Goal: Entertainment & Leisure: Browse casually

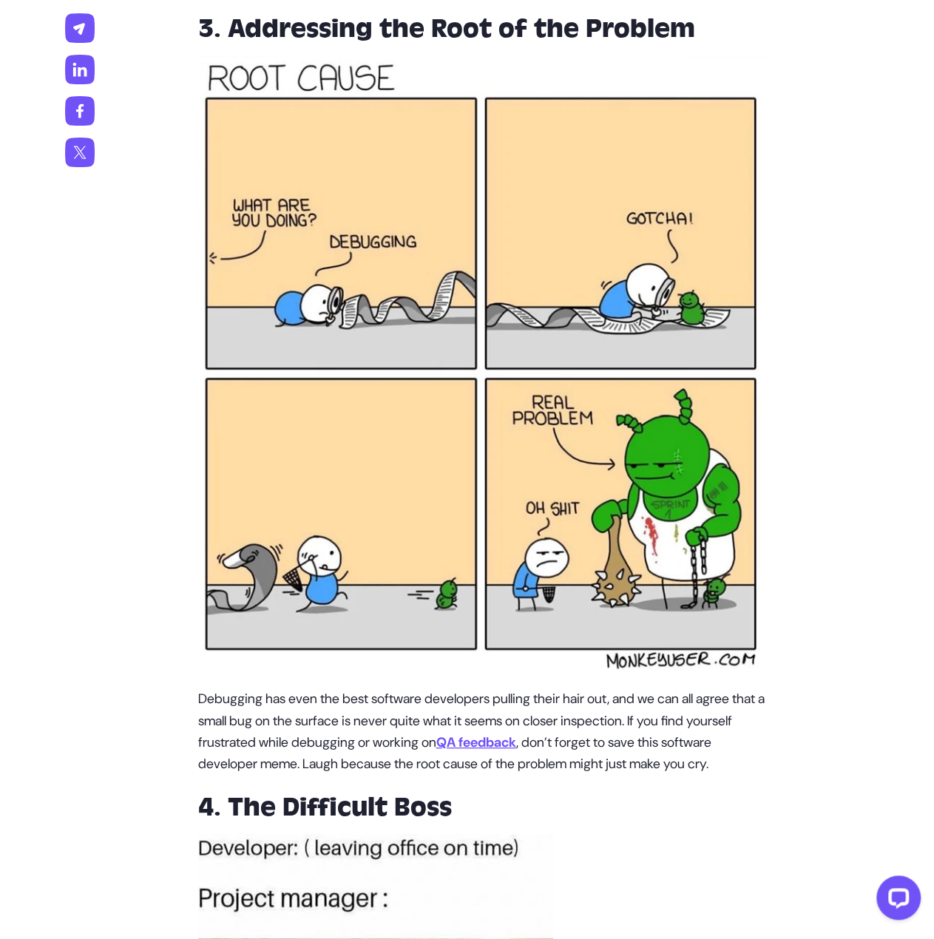
scroll to position [2565, 0]
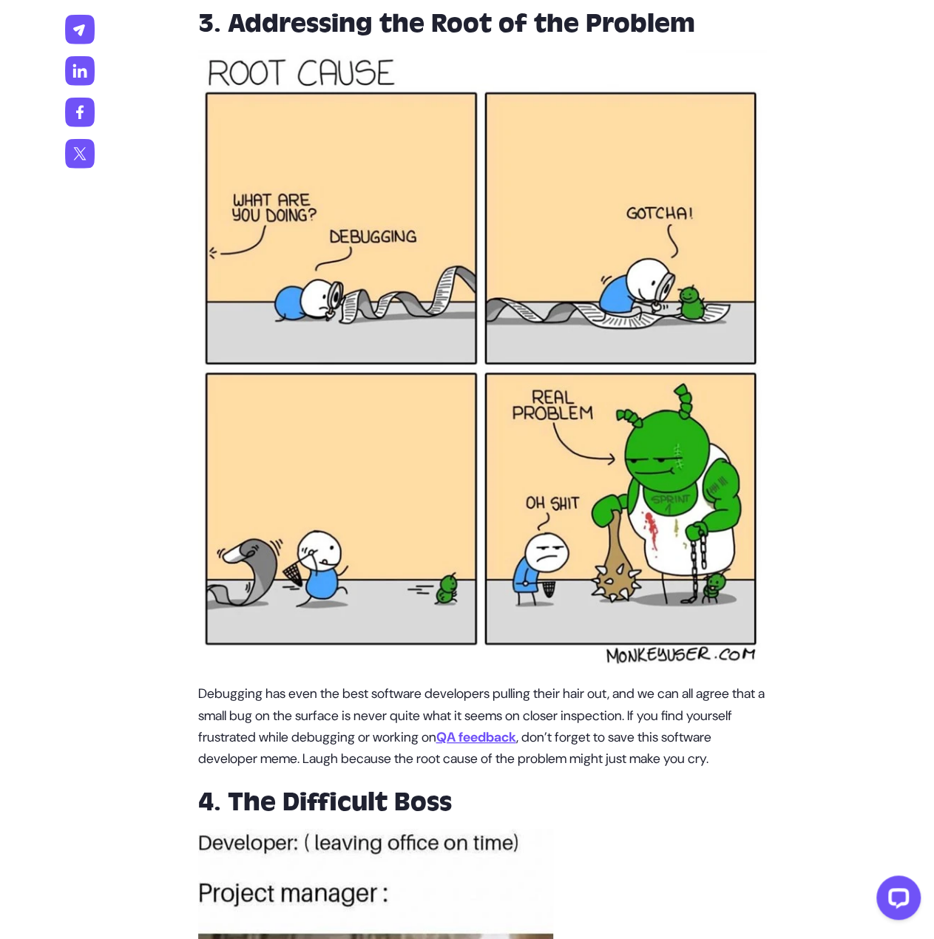
drag, startPoint x: 744, startPoint y: 311, endPoint x: 744, endPoint y: 288, distance: 23.7
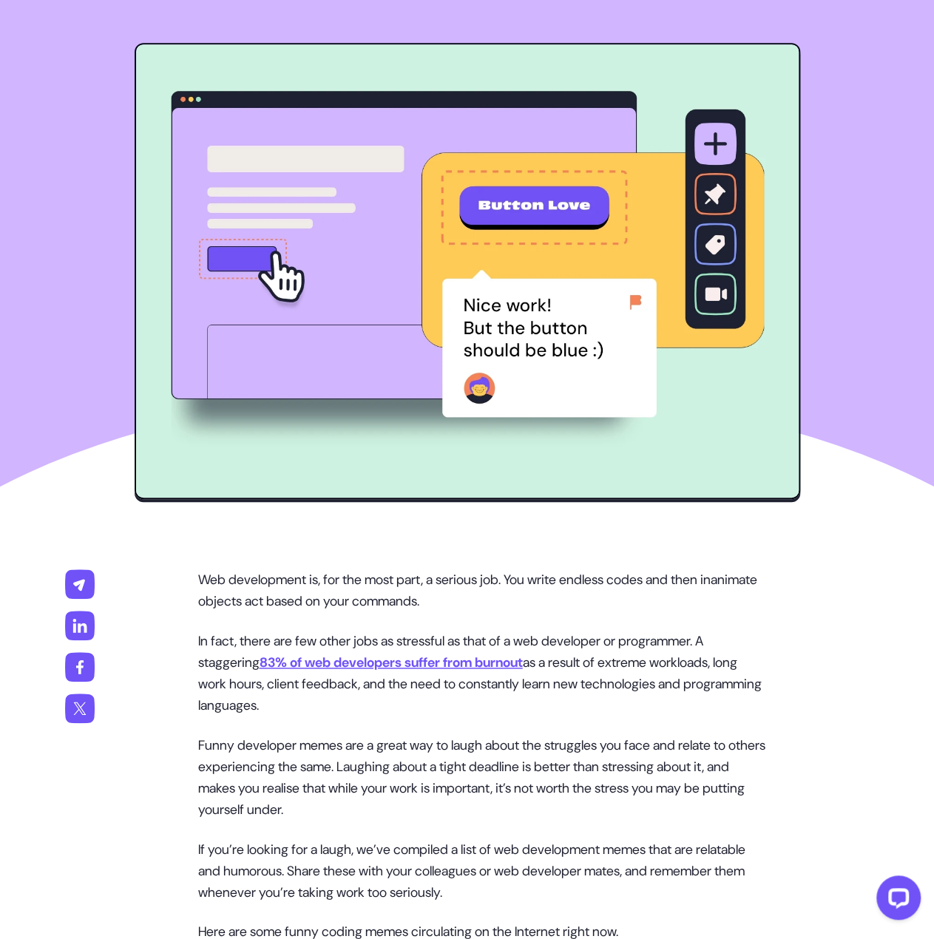
scroll to position [0, 0]
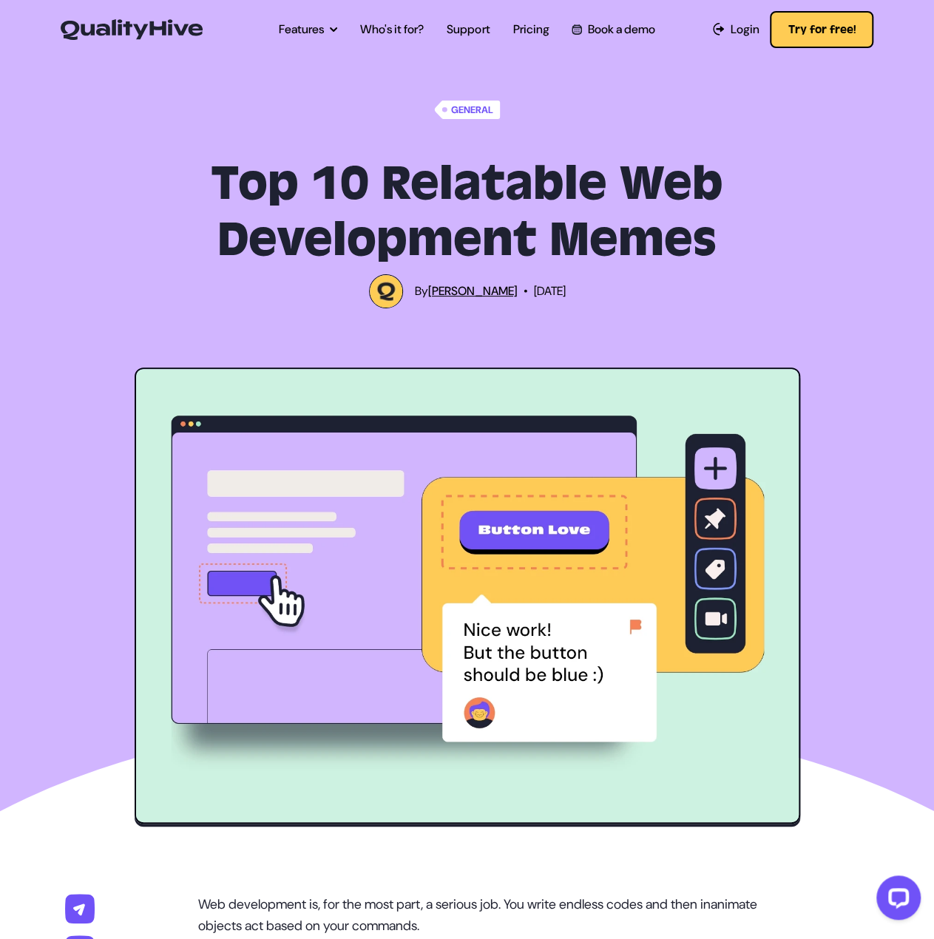
drag, startPoint x: 757, startPoint y: 312, endPoint x: 720, endPoint y: 466, distance: 158.9
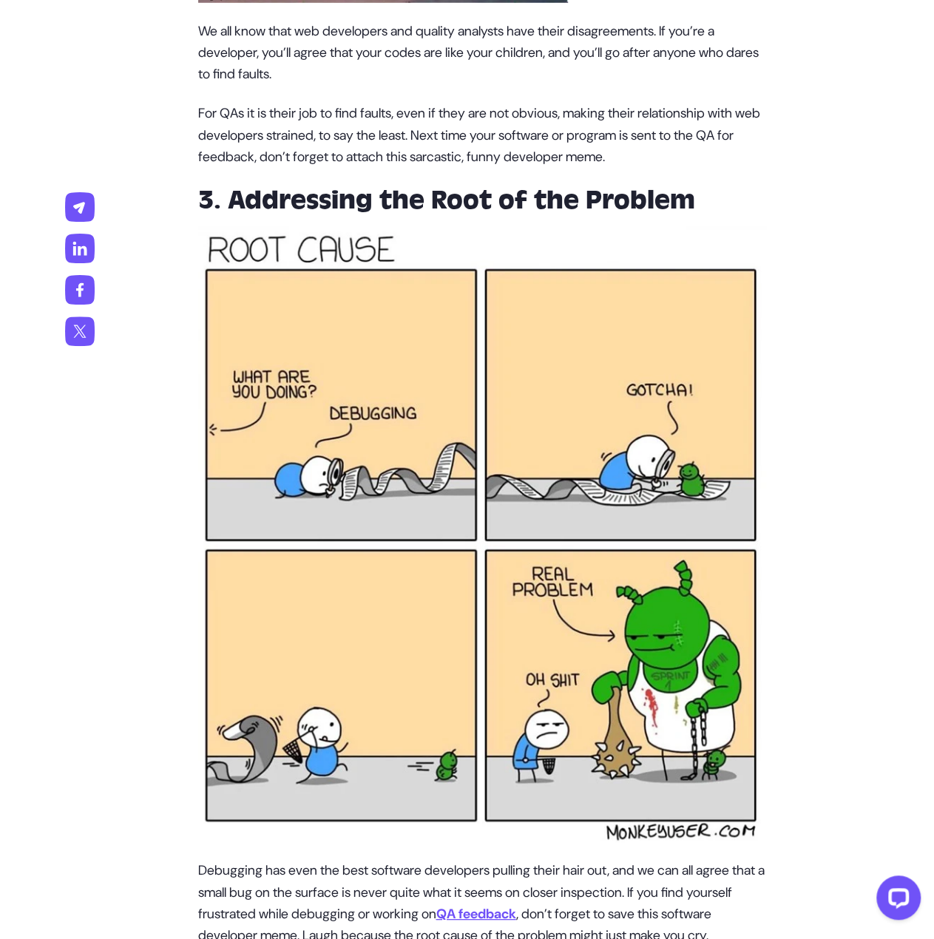
scroll to position [2566, 0]
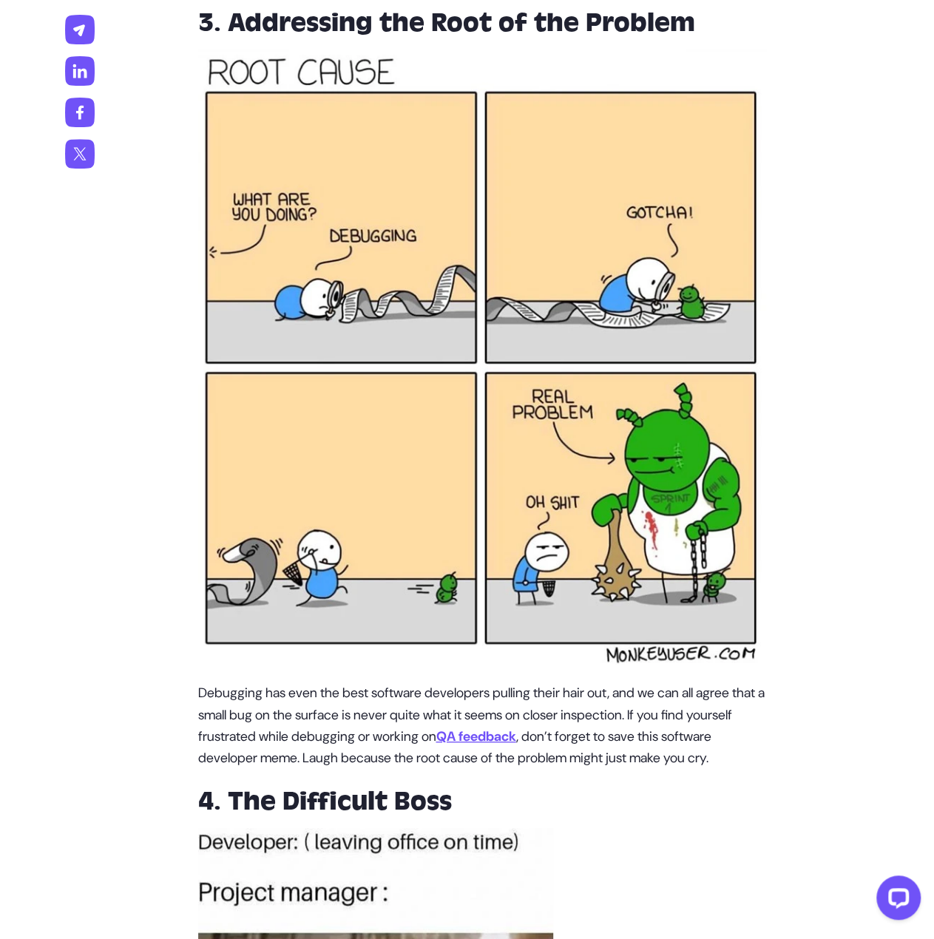
drag, startPoint x: 726, startPoint y: 505, endPoint x: 726, endPoint y: 495, distance: 9.6
drag, startPoint x: 726, startPoint y: 495, endPoint x: 828, endPoint y: 201, distance: 311.4
click at [479, 129] on img at bounding box center [482, 357] width 568 height 615
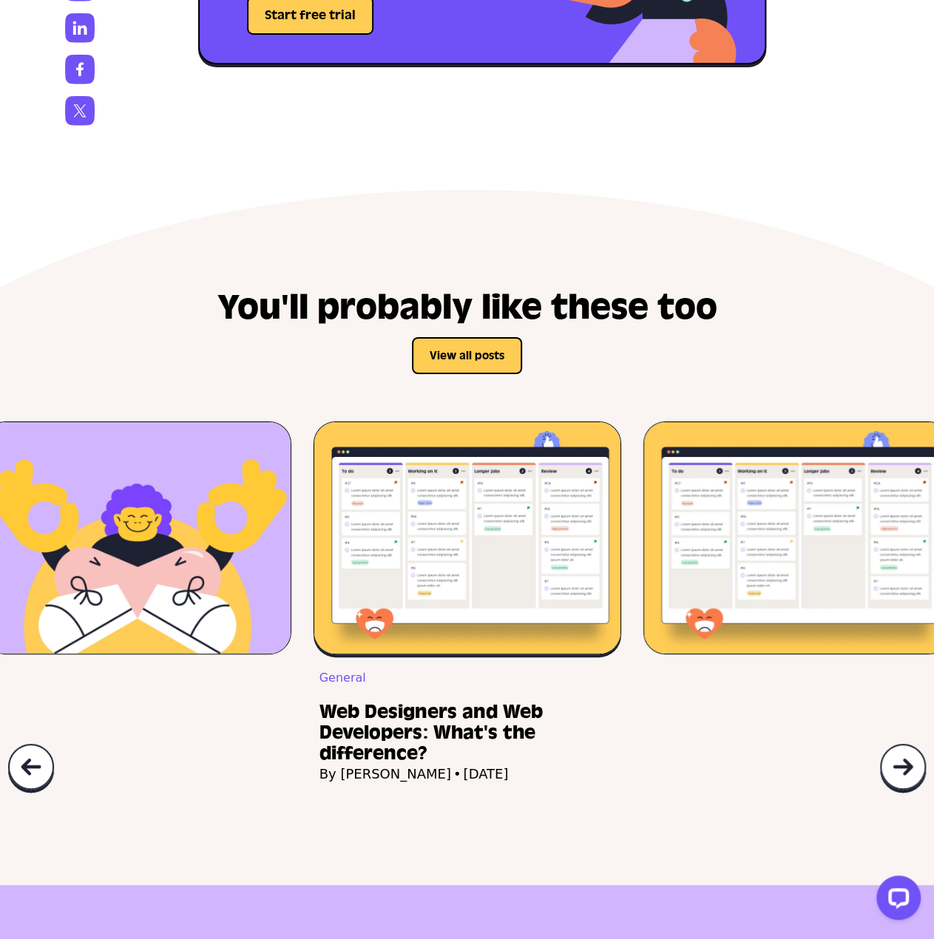
scroll to position [8295, 0]
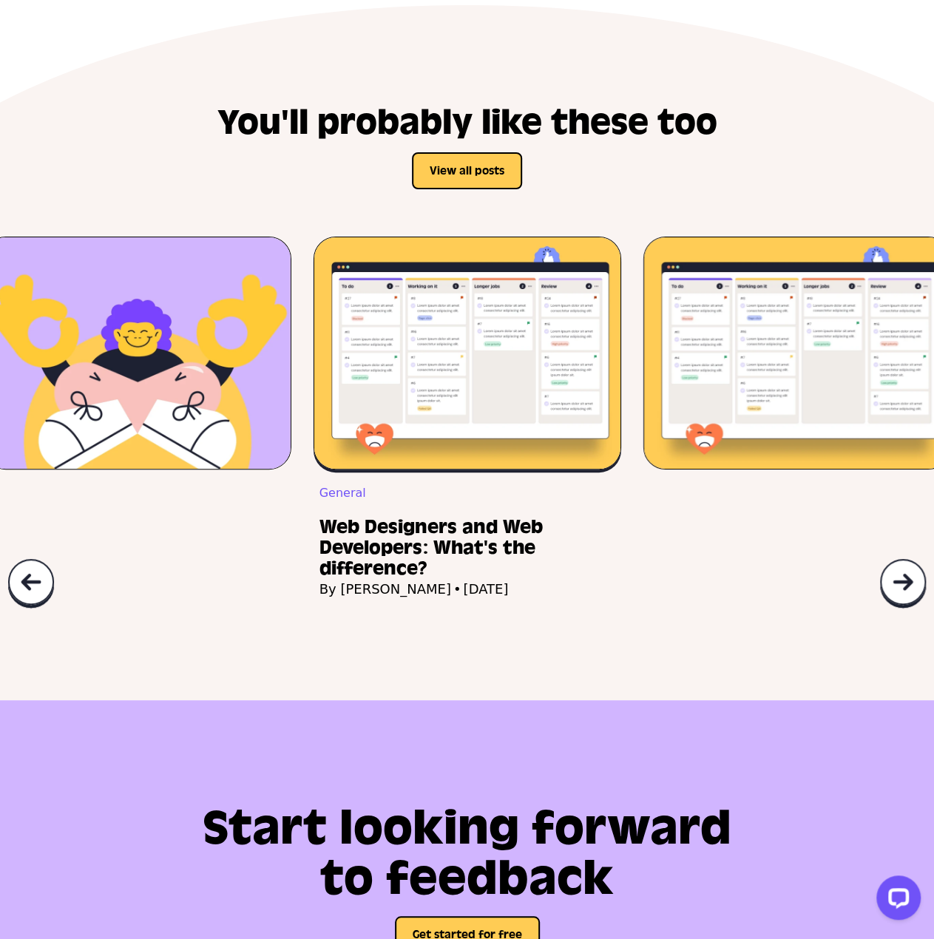
click at [648, 579] on div "General A Guide to Internal Vs. Outsourced Web Developers By Harry Robinson • 2…" at bounding box center [796, 408] width 308 height 342
drag, startPoint x: 662, startPoint y: 603, endPoint x: 649, endPoint y: 637, distance: 36.5
drag, startPoint x: 649, startPoint y: 637, endPoint x: 648, endPoint y: 673, distance: 37.0
click at [648, 653] on div "General Integrate QualityHive with Trello for QA By Harry Robinson • 17th March…" at bounding box center [467, 445] width 934 height 416
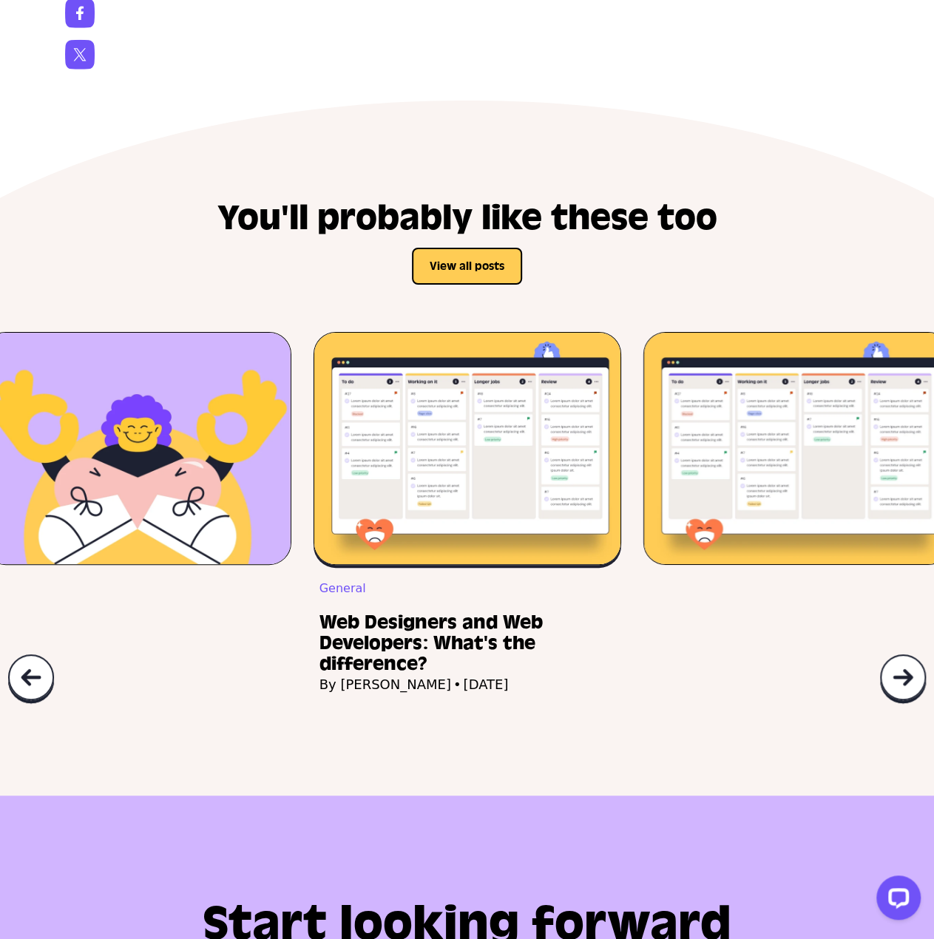
scroll to position [8199, 0]
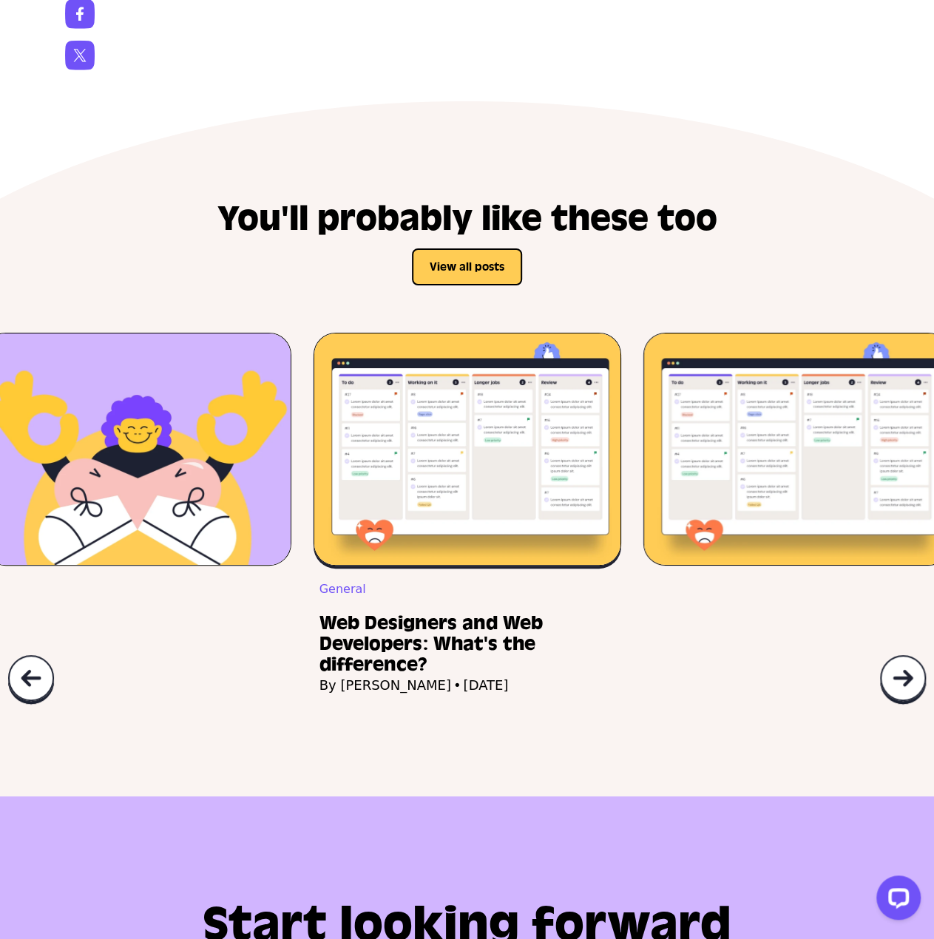
click at [912, 705] on img at bounding box center [902, 679] width 47 height 50
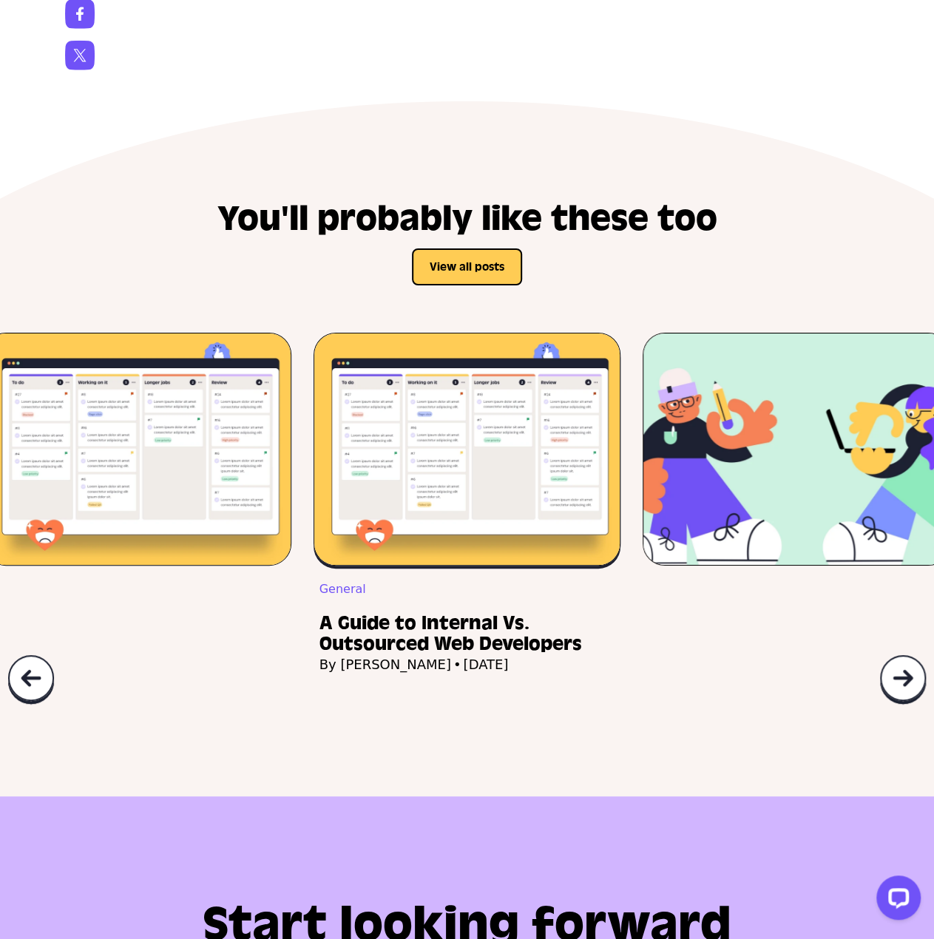
click at [914, 705] on img at bounding box center [902, 679] width 47 height 50
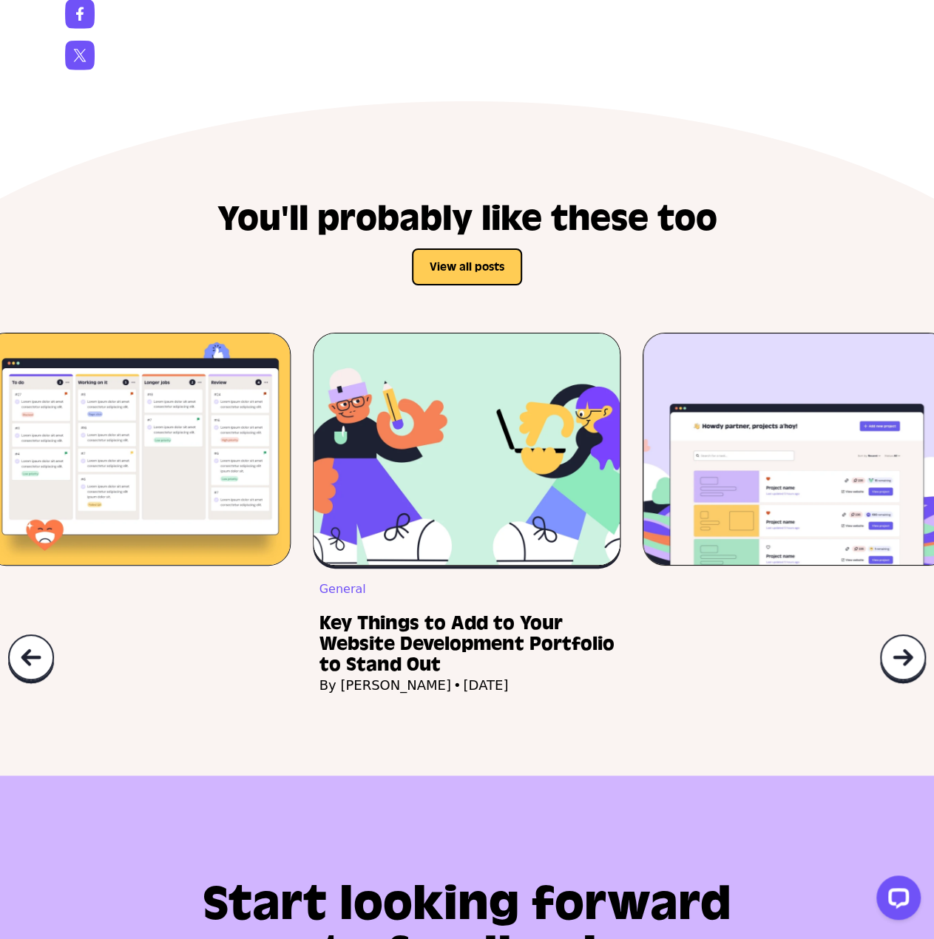
click at [52, 684] on img at bounding box center [30, 659] width 47 height 50
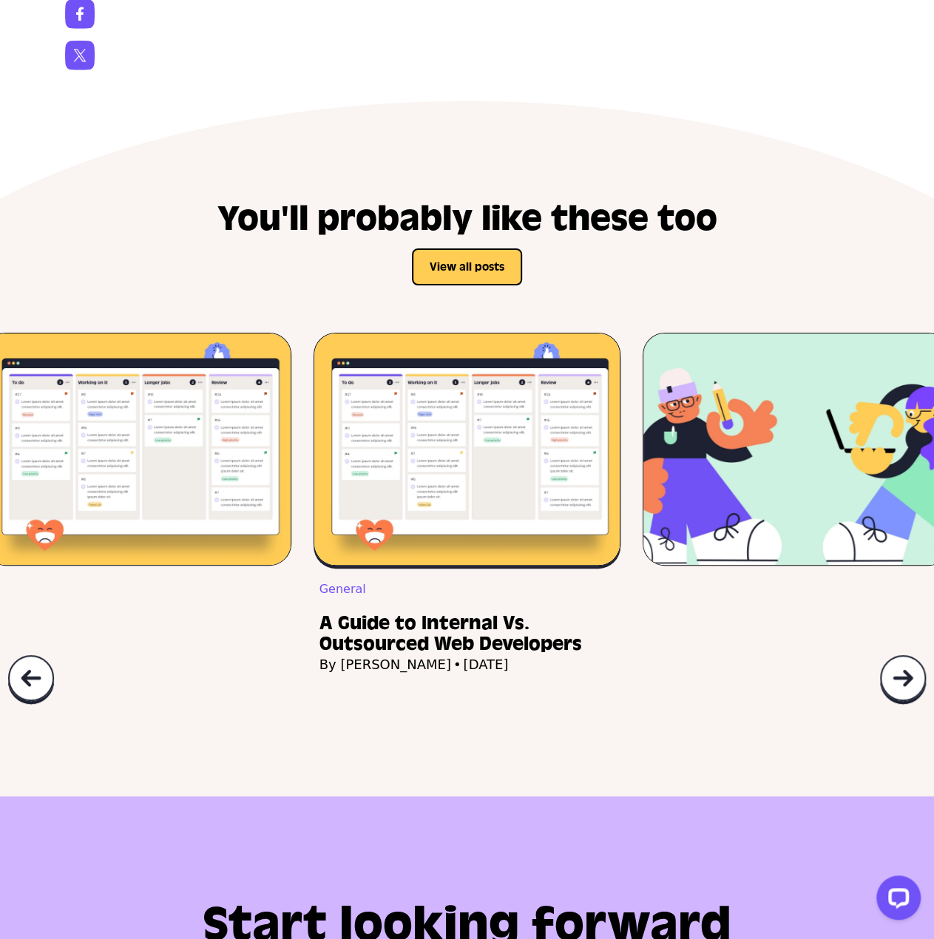
drag, startPoint x: 43, startPoint y: 736, endPoint x: 41, endPoint y: 744, distance: 8.3
click at [42, 705] on img at bounding box center [30, 679] width 47 height 50
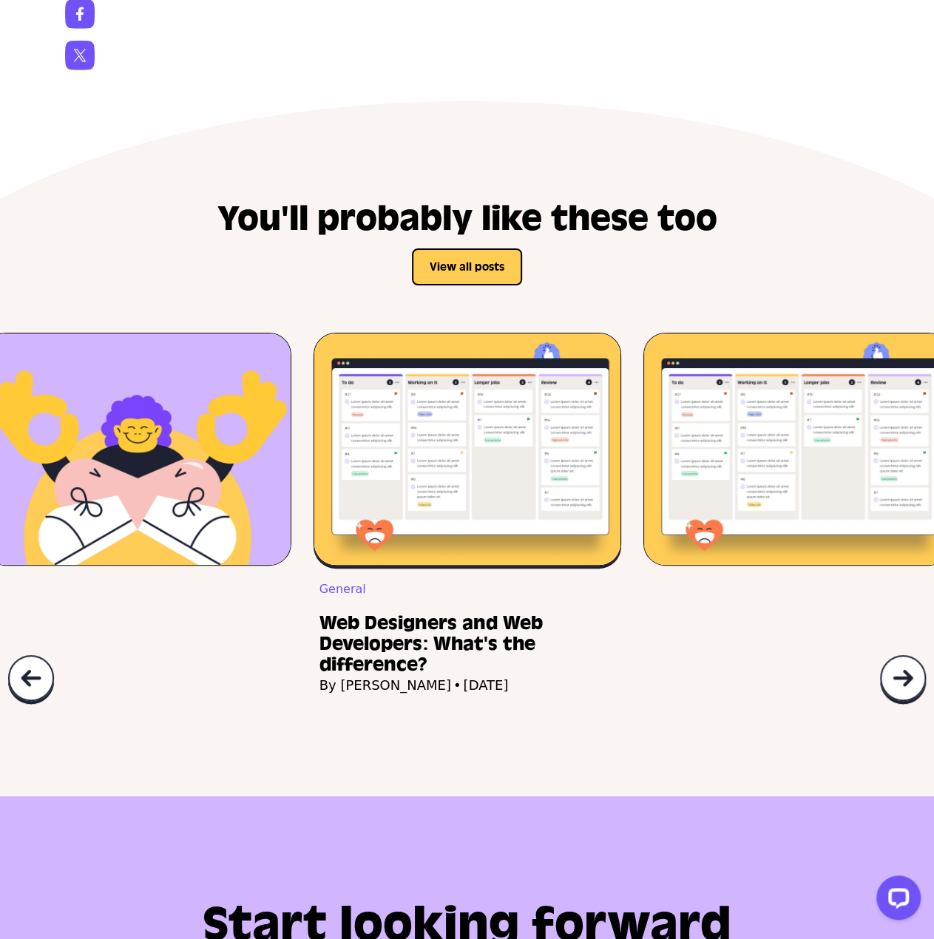
click at [41, 705] on img at bounding box center [30, 679] width 47 height 50
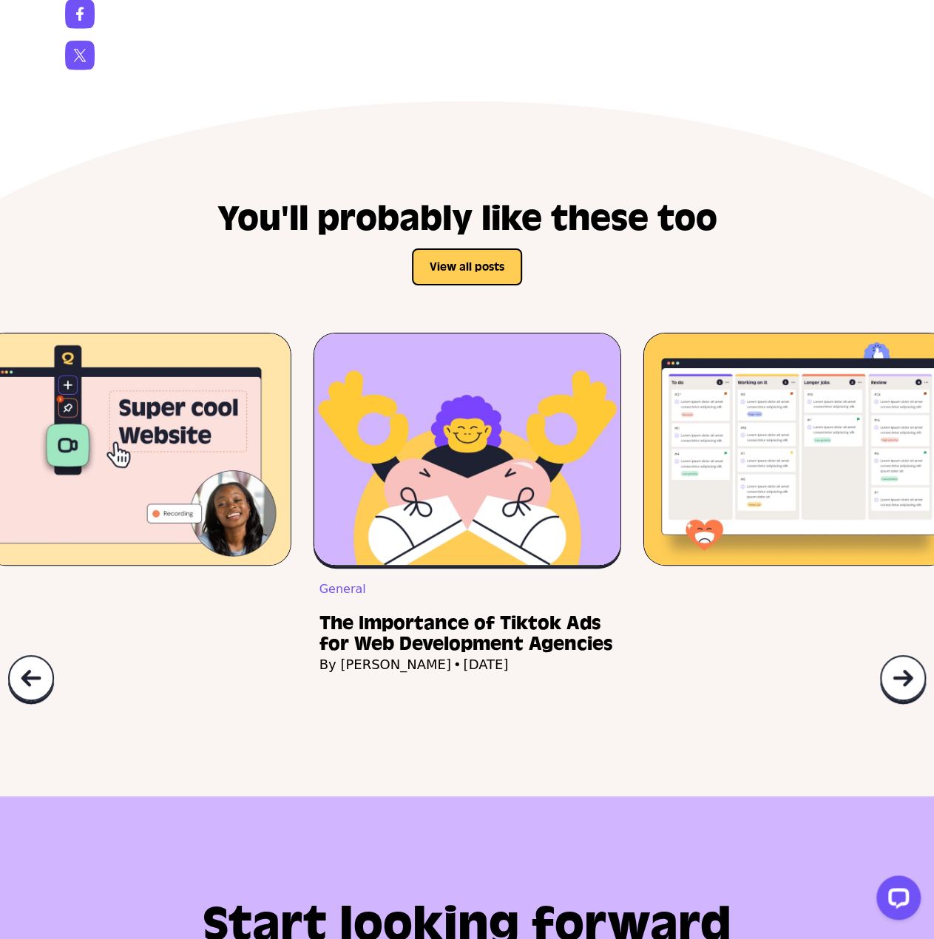
click at [9, 705] on img at bounding box center [30, 679] width 47 height 50
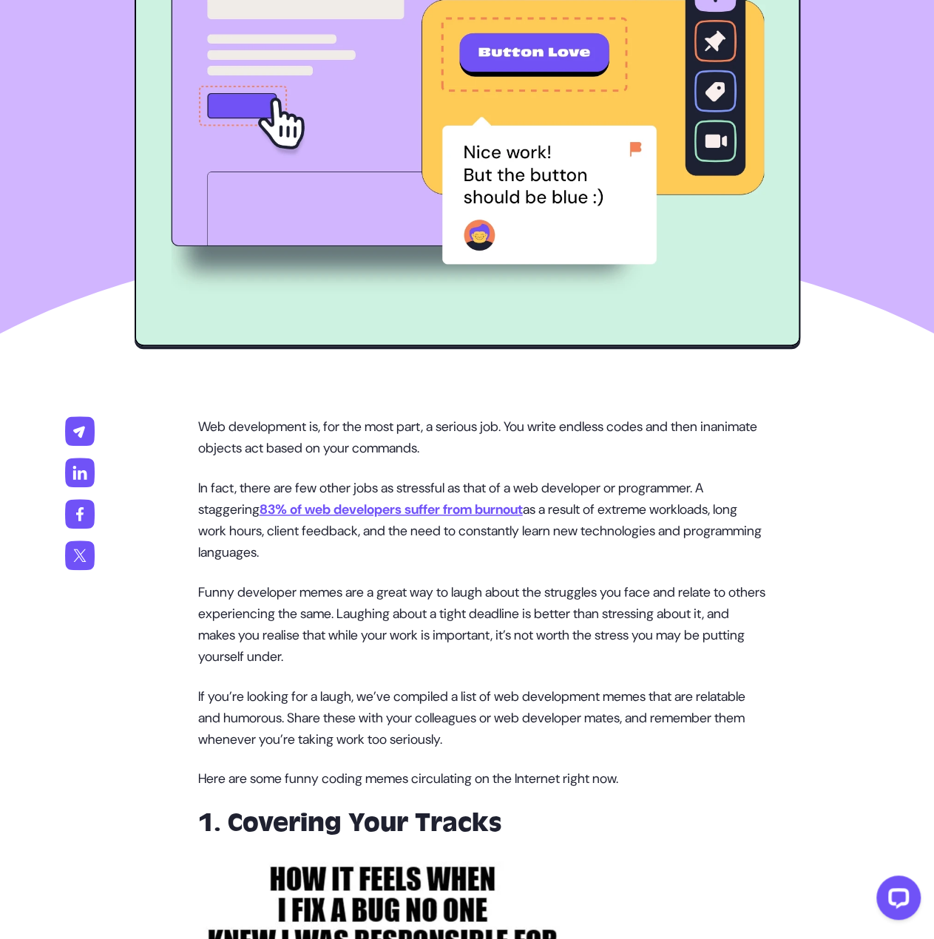
scroll to position [650, 0]
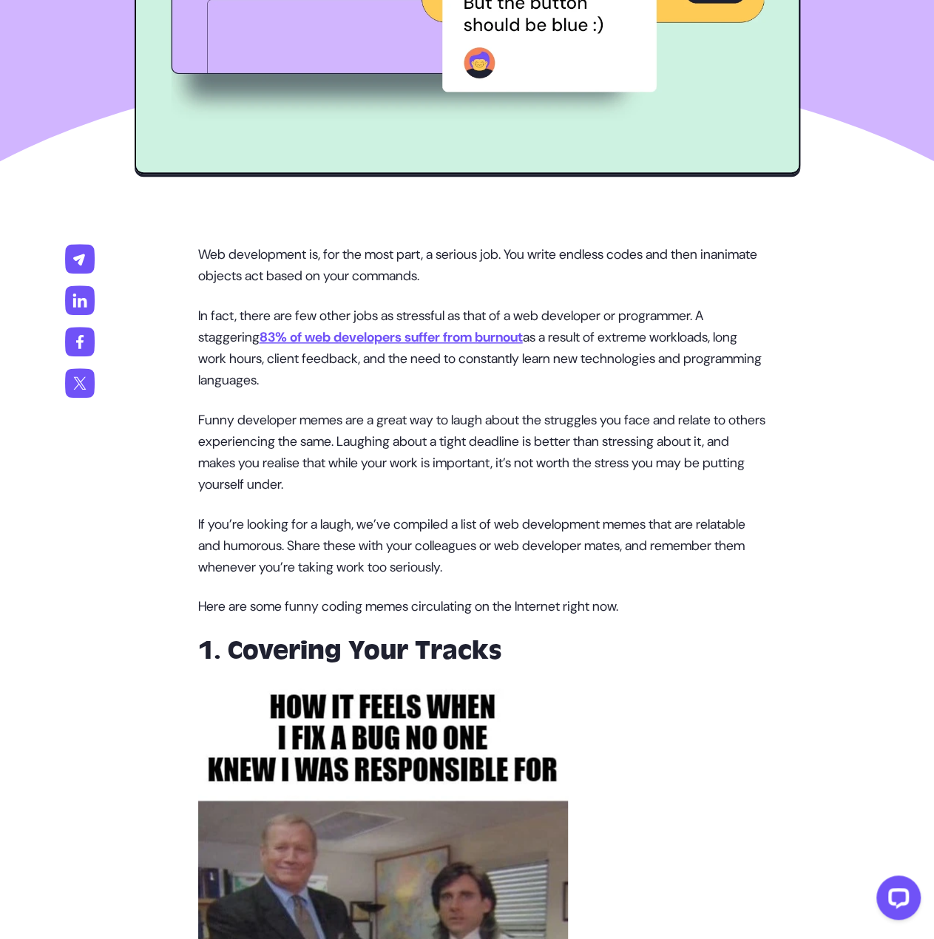
drag, startPoint x: 800, startPoint y: 424, endPoint x: 781, endPoint y: 323, distance: 103.1
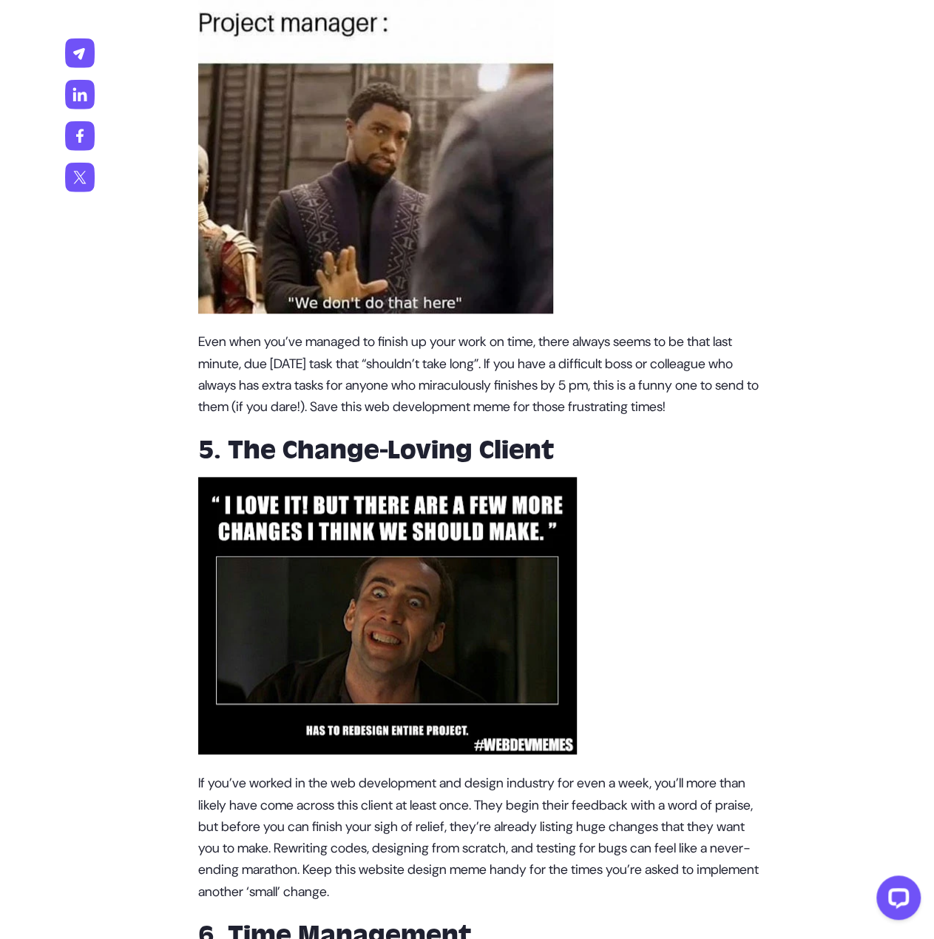
scroll to position [3459, 0]
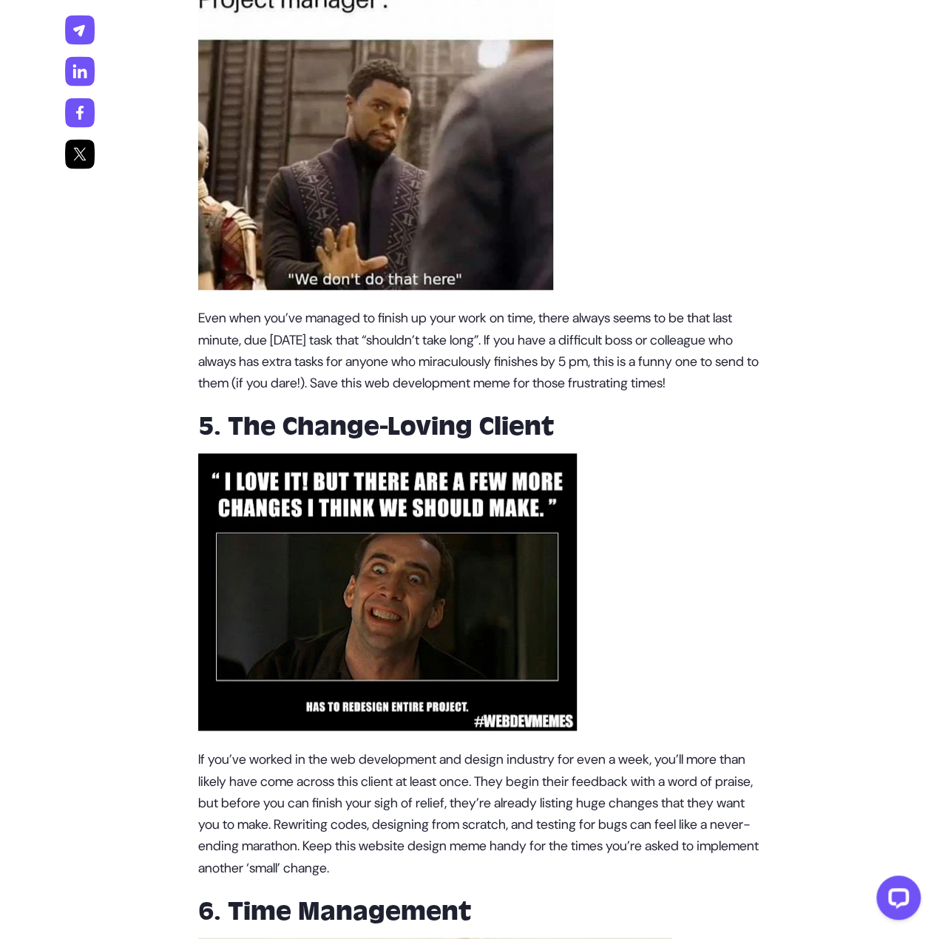
click at [81, 152] on icon at bounding box center [79, 154] width 13 height 13
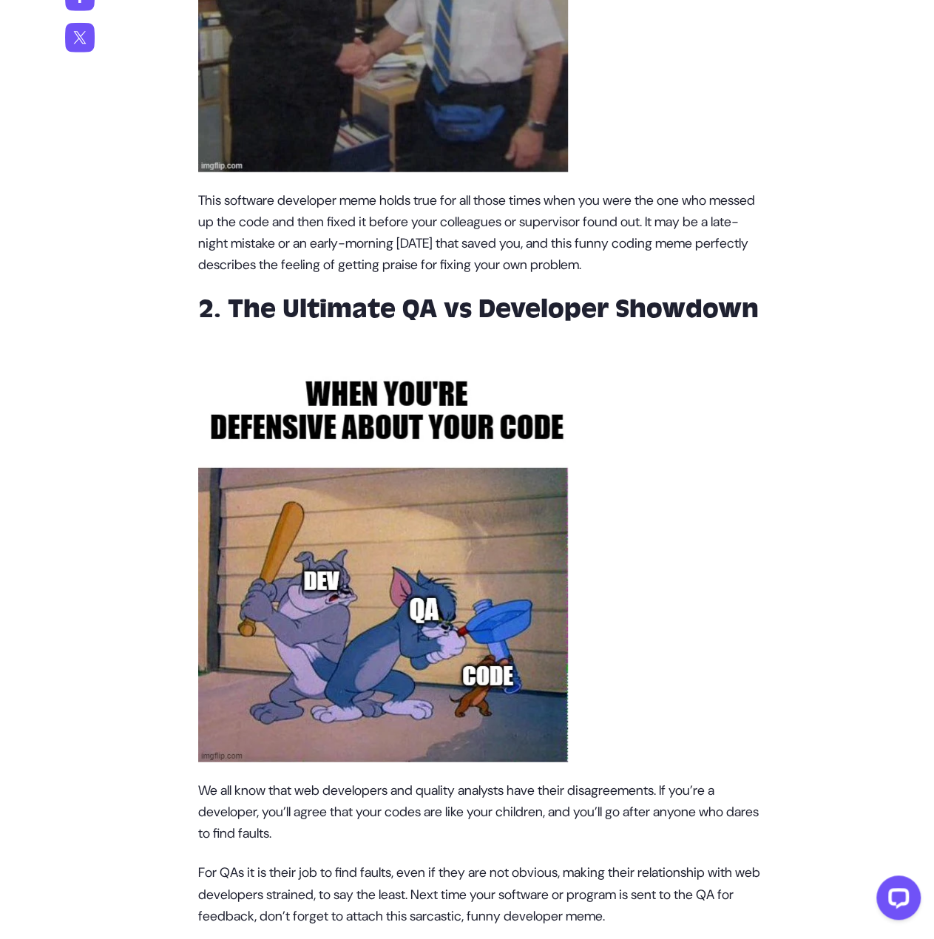
scroll to position [1700, 0]
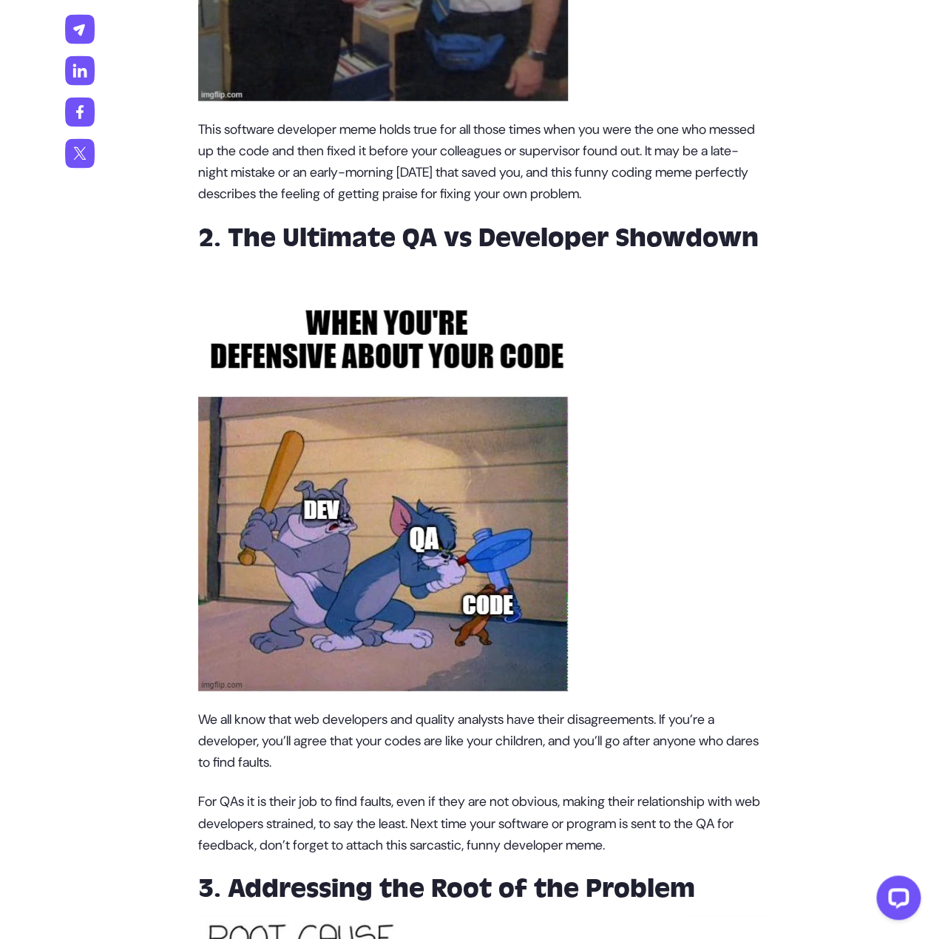
drag, startPoint x: 568, startPoint y: 355, endPoint x: 586, endPoint y: 364, distance: 20.2
drag, startPoint x: 569, startPoint y: 376, endPoint x: 604, endPoint y: 385, distance: 35.9
